Goal: Task Accomplishment & Management: Manage account settings

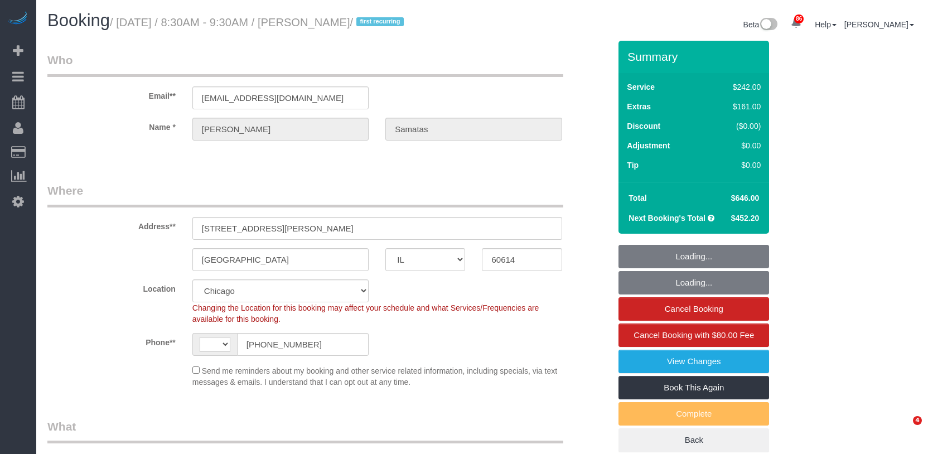
select select "IL"
select select "number:1"
select select "number:58"
select select "number:139"
select select "number:104"
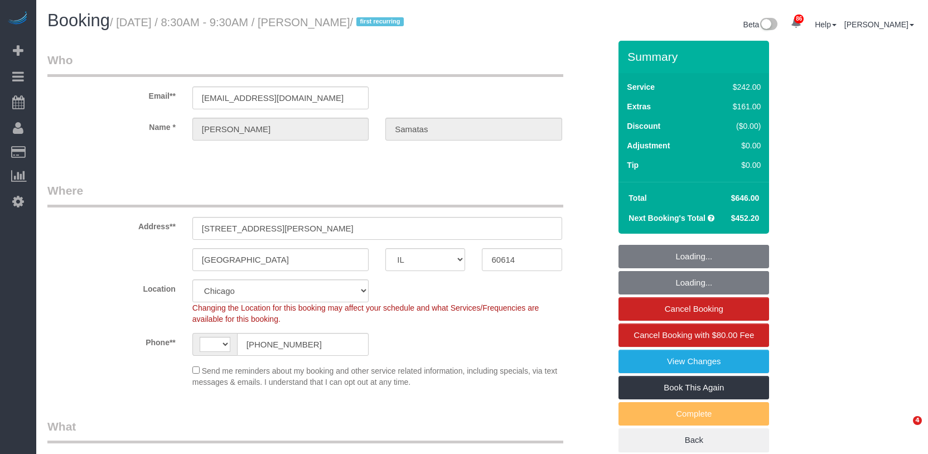
select select "string:US"
select select "object:954"
select select "512"
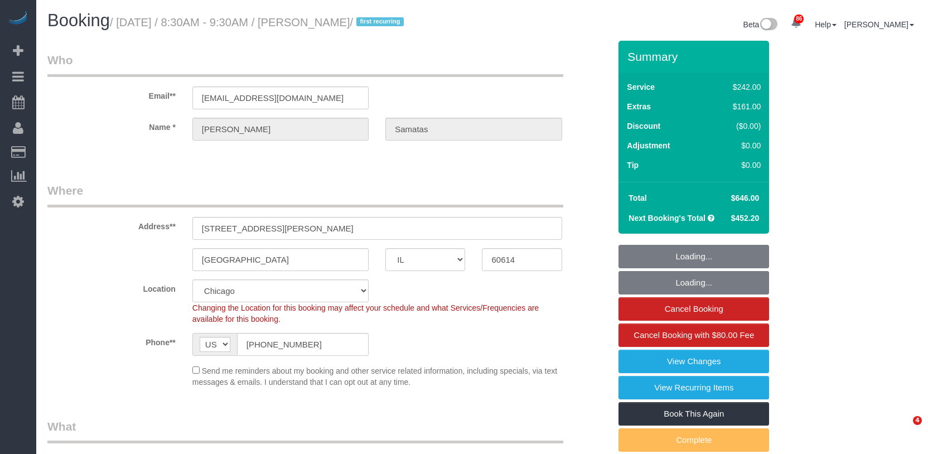
select select "object:1377"
select select "6"
select select "1"
select select "5"
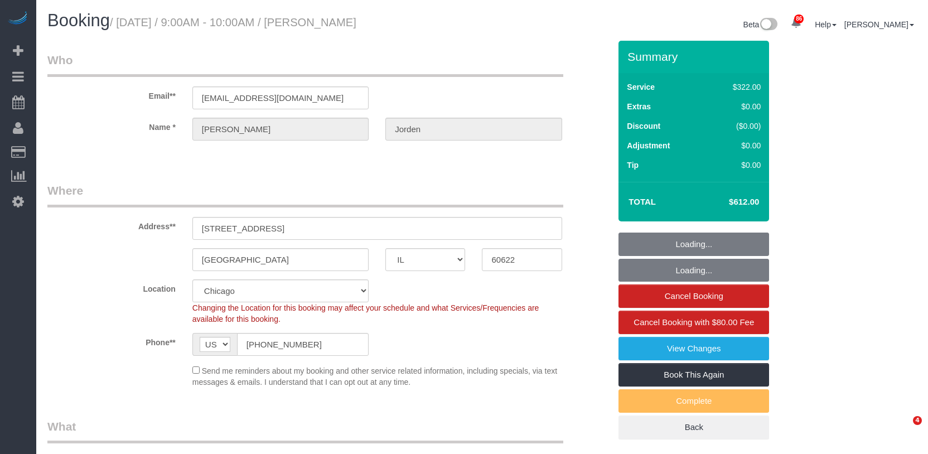
select select "IL"
select select "514"
select select "spot1"
select select "number:1"
select select "number:58"
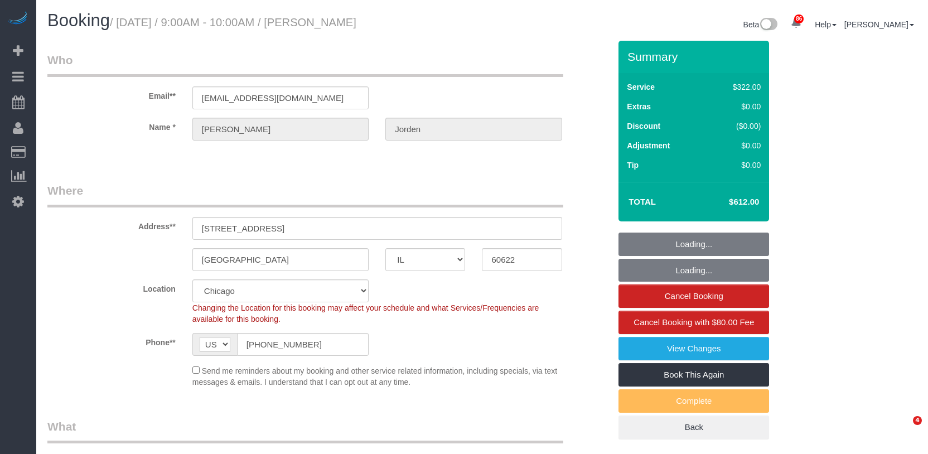
select select "number:139"
select select "number:108"
select select "object:1270"
select select "5"
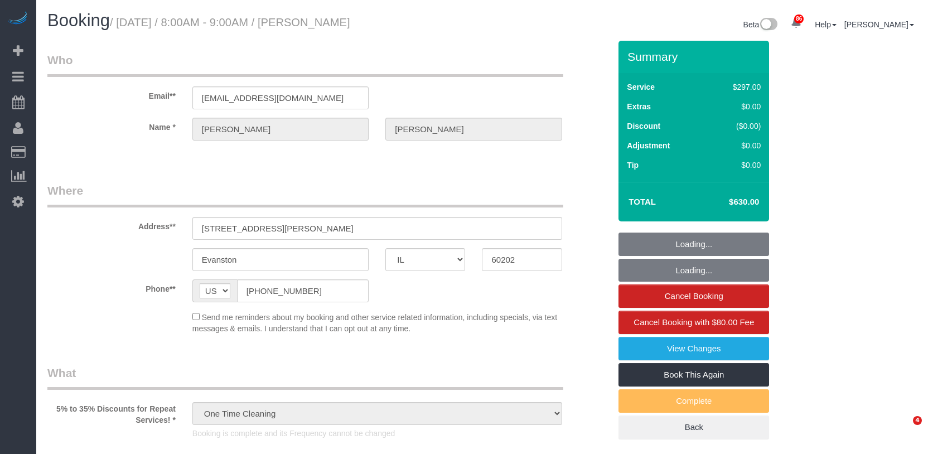
select select "IL"
select select "514"
select select "spot1"
select select "number:1"
select select "number:58"
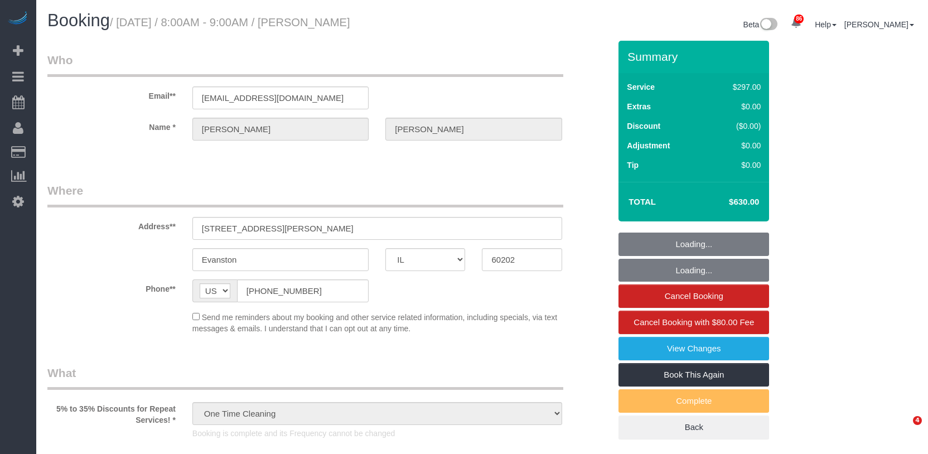
select select "number:139"
select select "number:108"
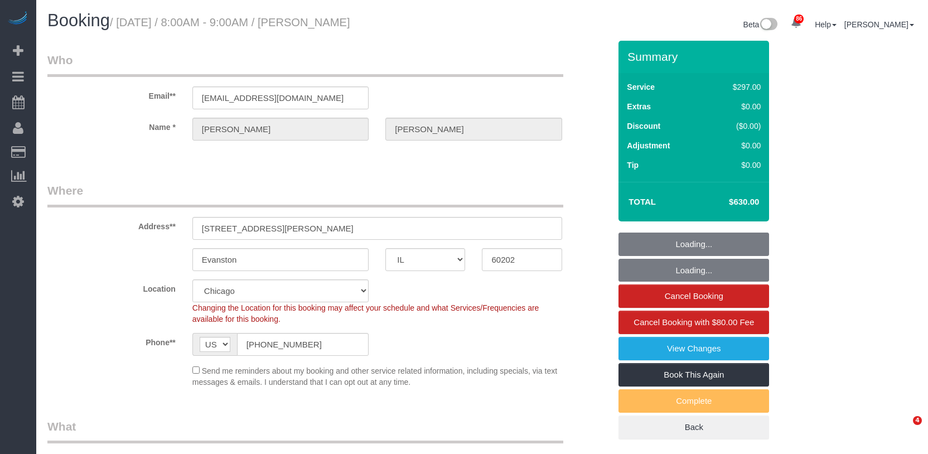
select select "object:1332"
select select
select select "2"
select select "5"
select select "spot6"
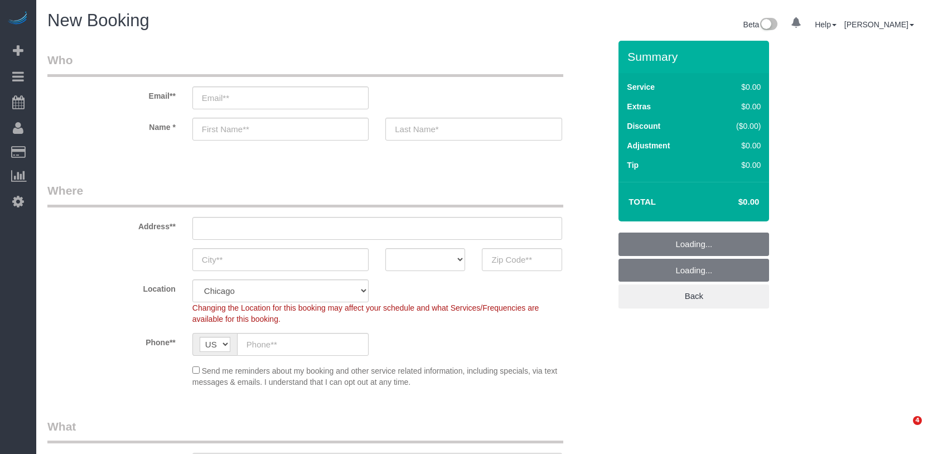
select select "512"
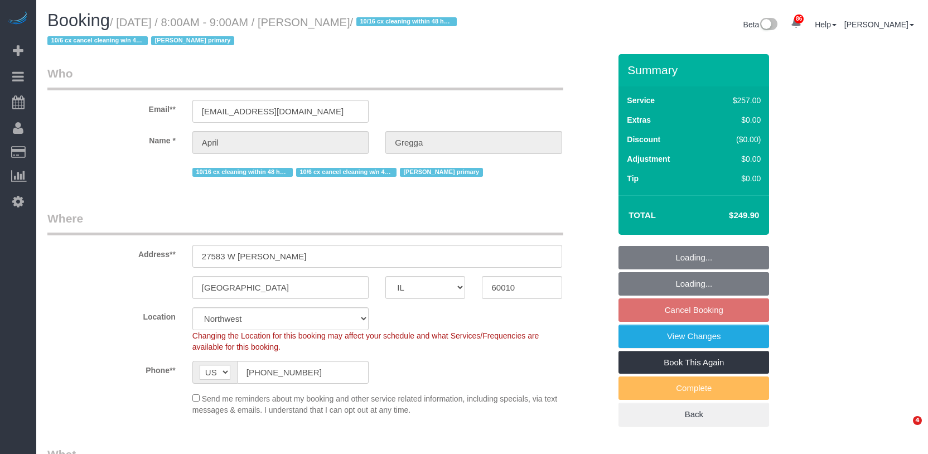
select select "IL"
select select "number:1"
select select "number:65"
select select "number:139"
select select "number:104"
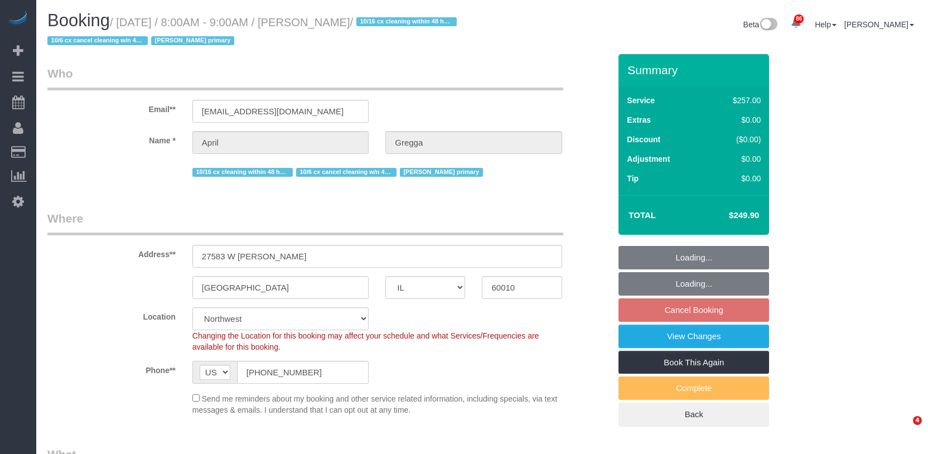
select select "512"
select select "4"
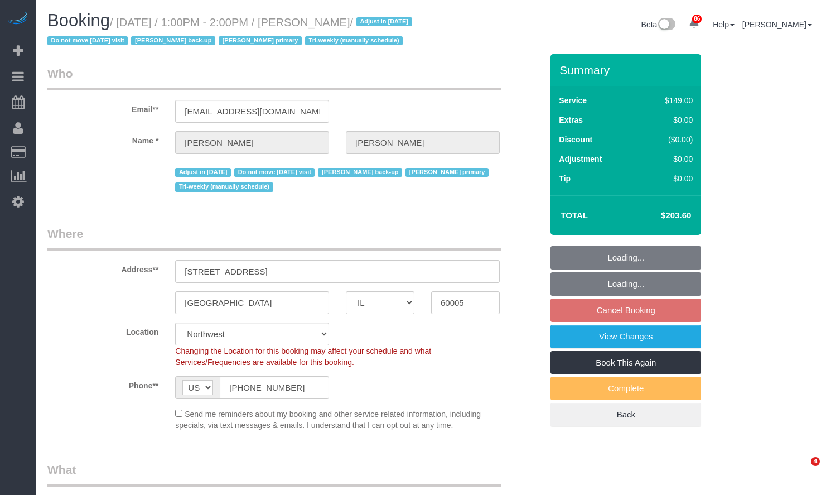
select select "IL"
select select "3"
select select "4"
select select "number:1"
select select "number:65"
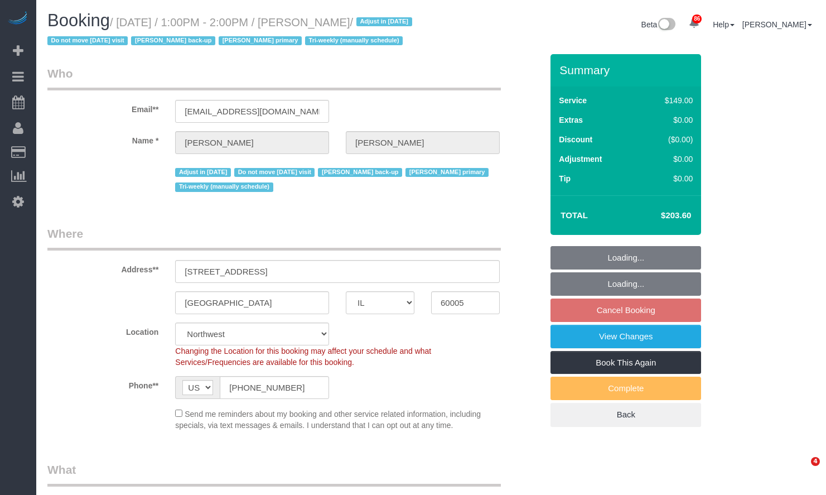
select select "number:139"
select select "number:105"
select select "number:98"
select select "number:141"
select select "number:143"
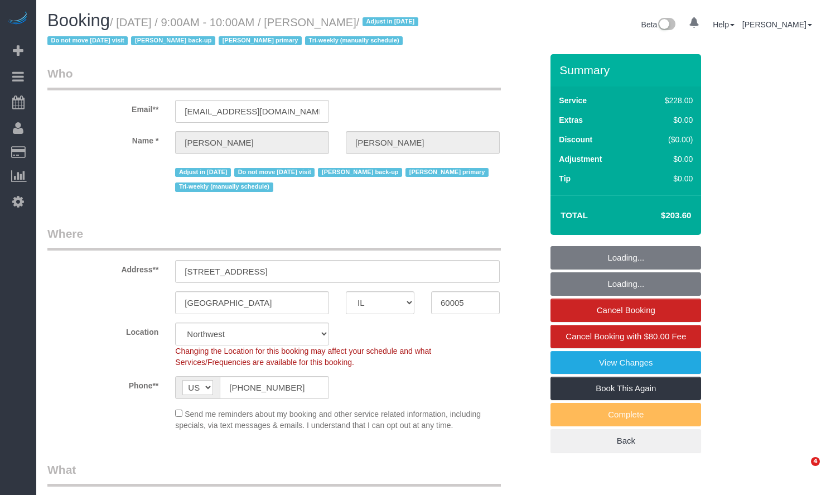
select select "IL"
select select "number:1"
select select "number:65"
select select "number:139"
select select "number:105"
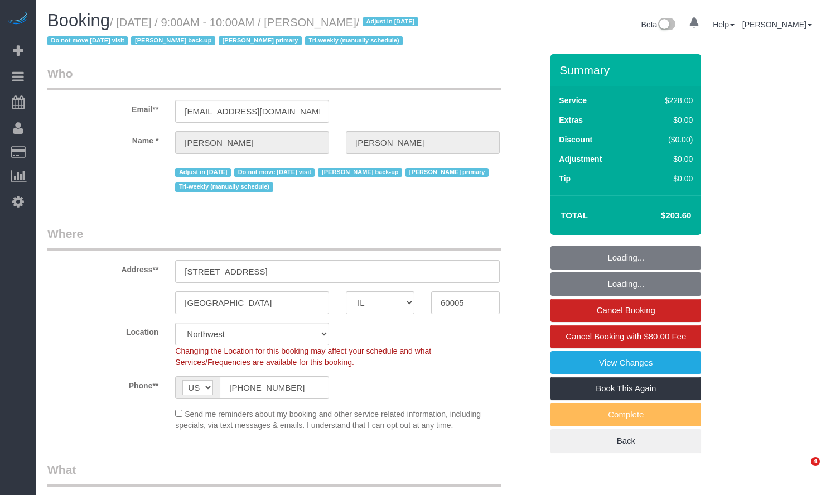
select select "object:1296"
select select "512"
select select "4"
select select "IL"
select select "object:847"
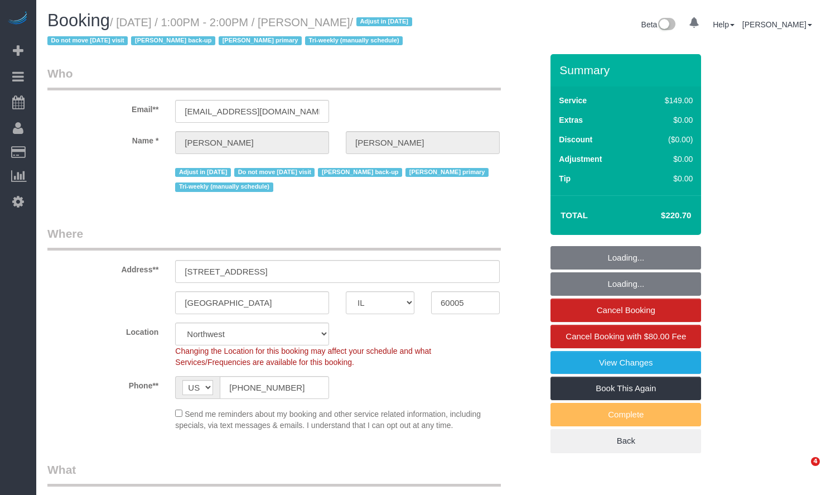
select select "string:fspay-d40a18c4-e190-4050-8661-cf087454829e"
select select "3"
select select "4"
select select "number:1"
select select "number:65"
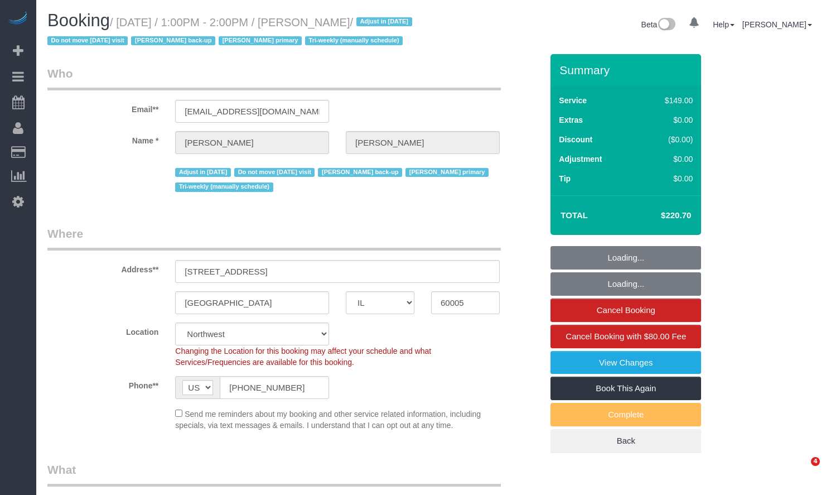
select select "number:139"
select select "number:105"
select select "number:98"
select select "number:141"
select select "number:143"
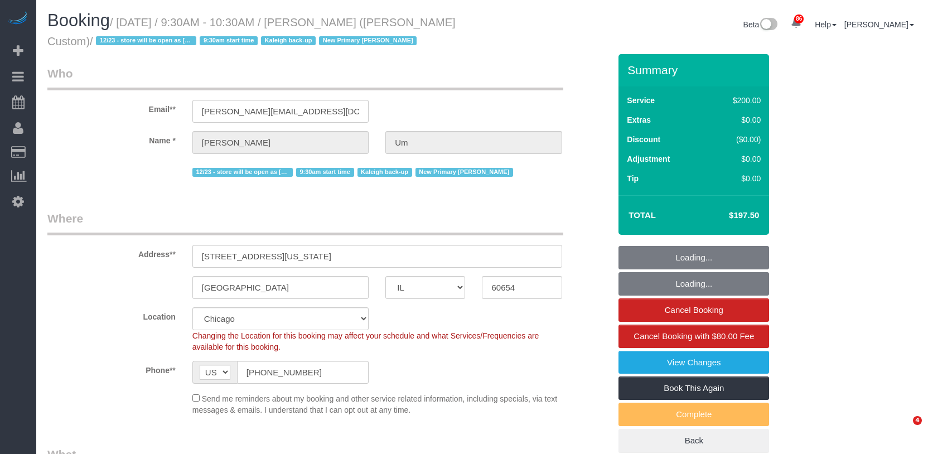
select select "IL"
select select "512"
select select "2"
select select "string:fspay-02be4c91-19f8-4229-8070-9e16dee21cb8"
select select "number:1"
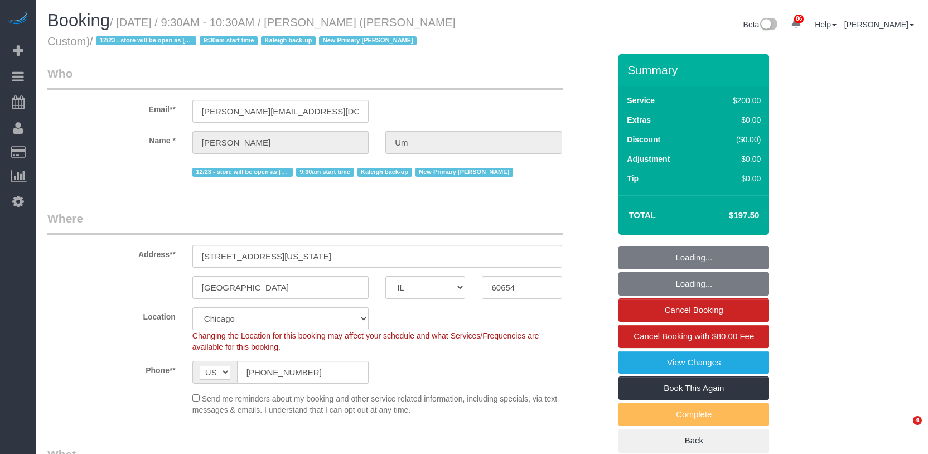
select select "number:58"
select select "number:139"
select select "number:108"
